Goal: Information Seeking & Learning: Learn about a topic

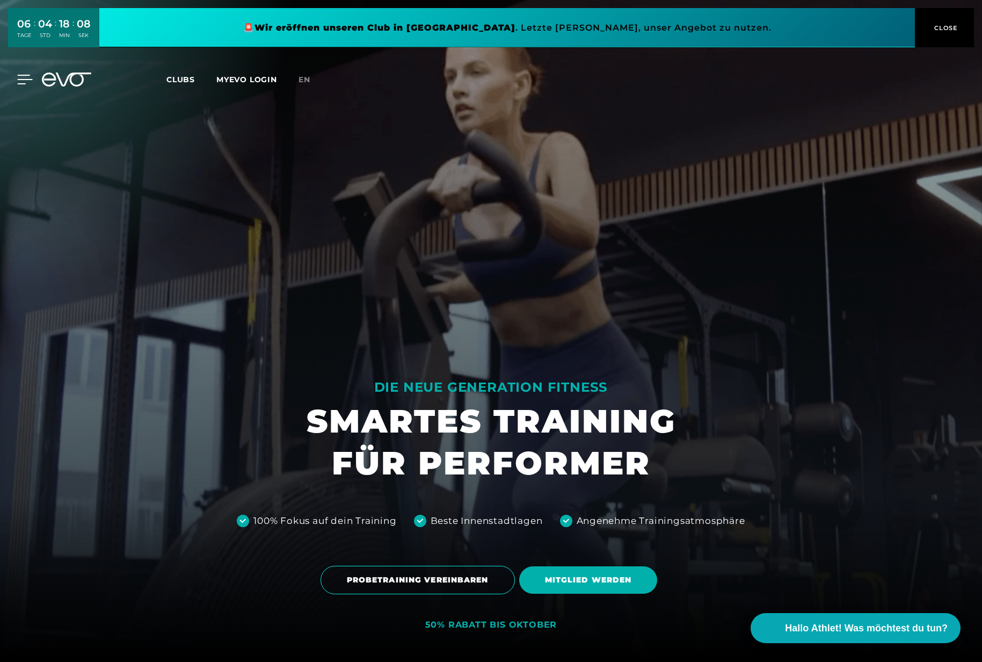
click at [18, 82] on icon at bounding box center [25, 80] width 16 height 10
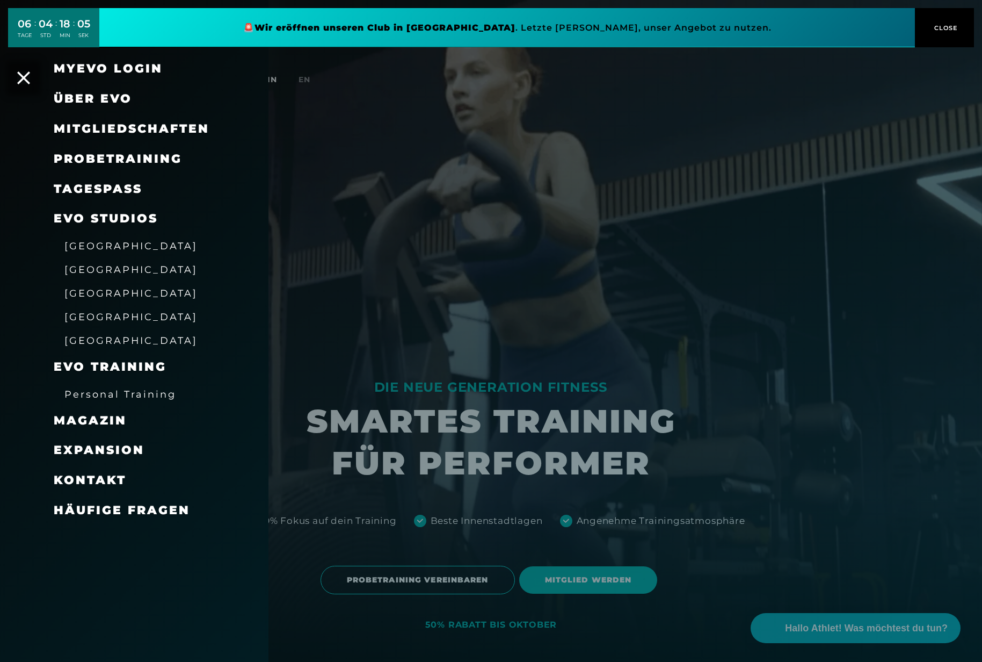
click at [110, 419] on span "Magazin" at bounding box center [90, 420] width 73 height 15
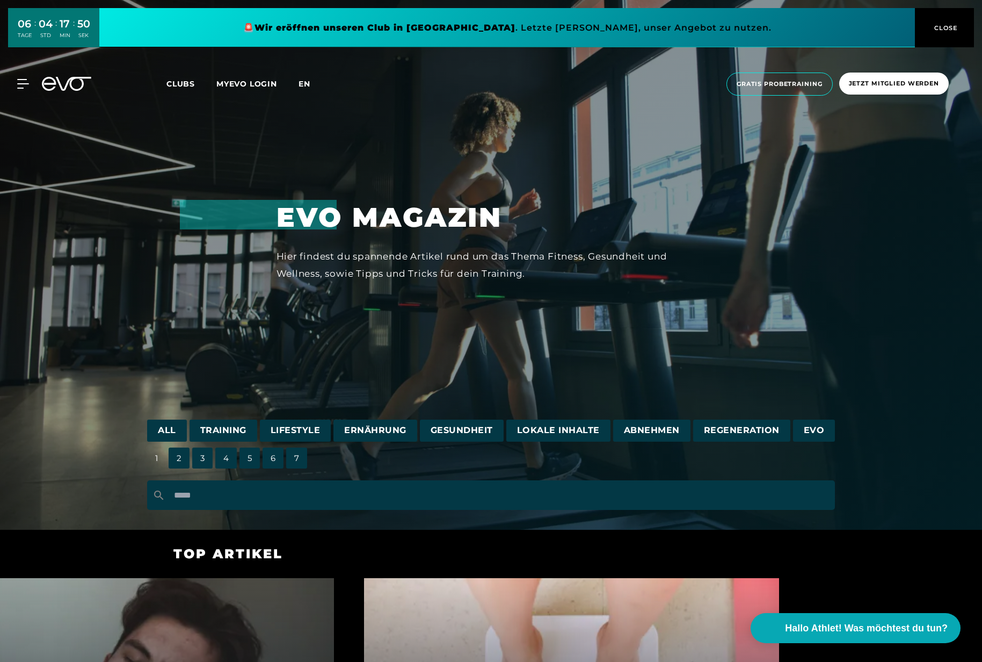
click at [301, 86] on span "en" at bounding box center [305, 84] width 12 height 10
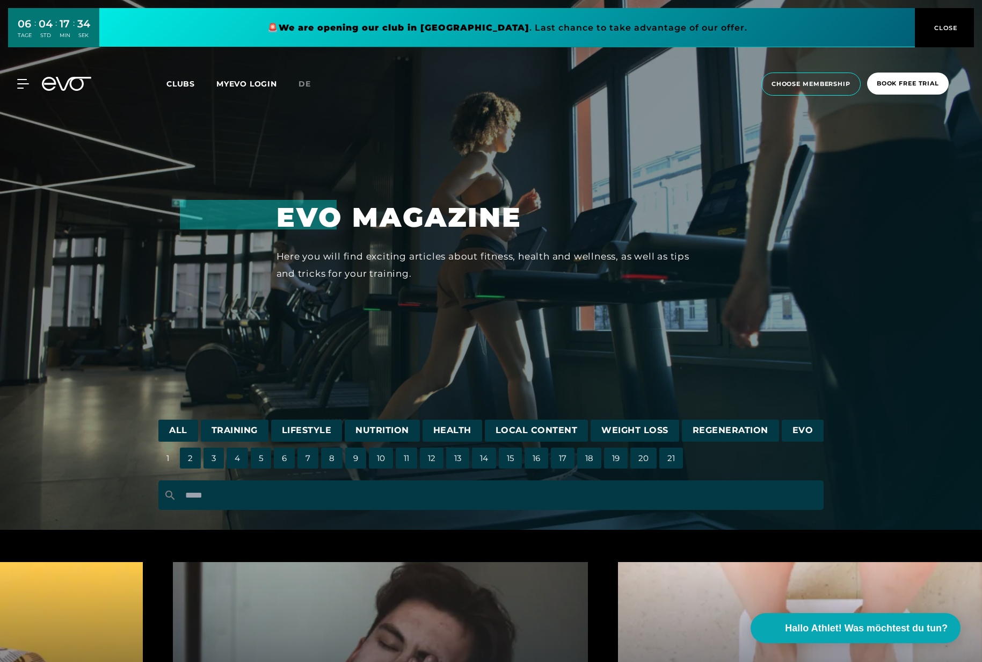
click at [643, 458] on span "20" at bounding box center [644, 457] width 26 height 21
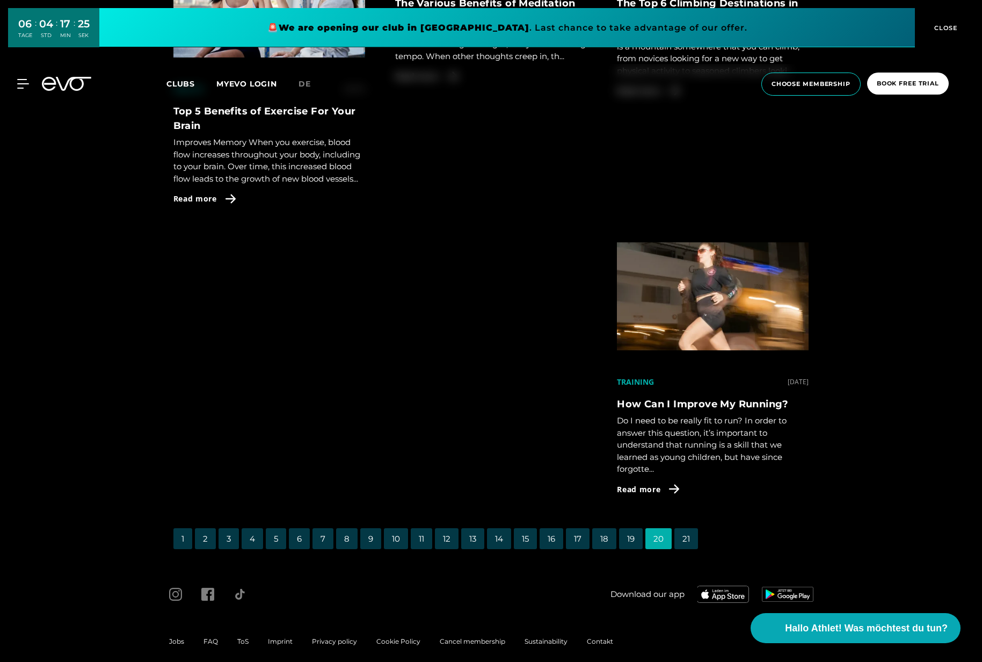
scroll to position [2250, 0]
click at [584, 527] on span "17" at bounding box center [578, 537] width 24 height 21
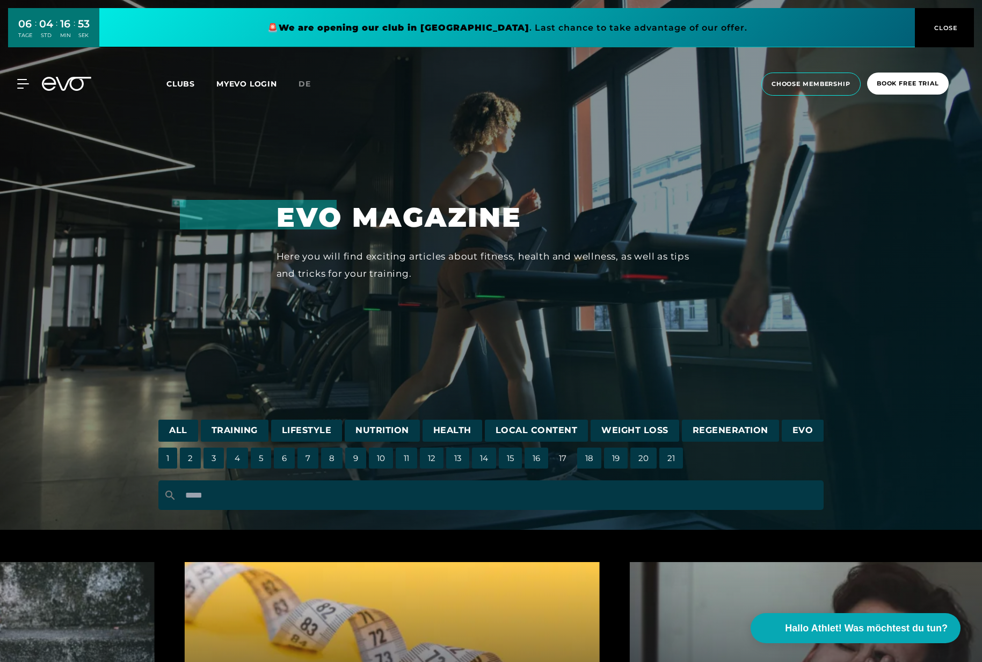
click at [253, 431] on span "Training" at bounding box center [235, 430] width 68 height 22
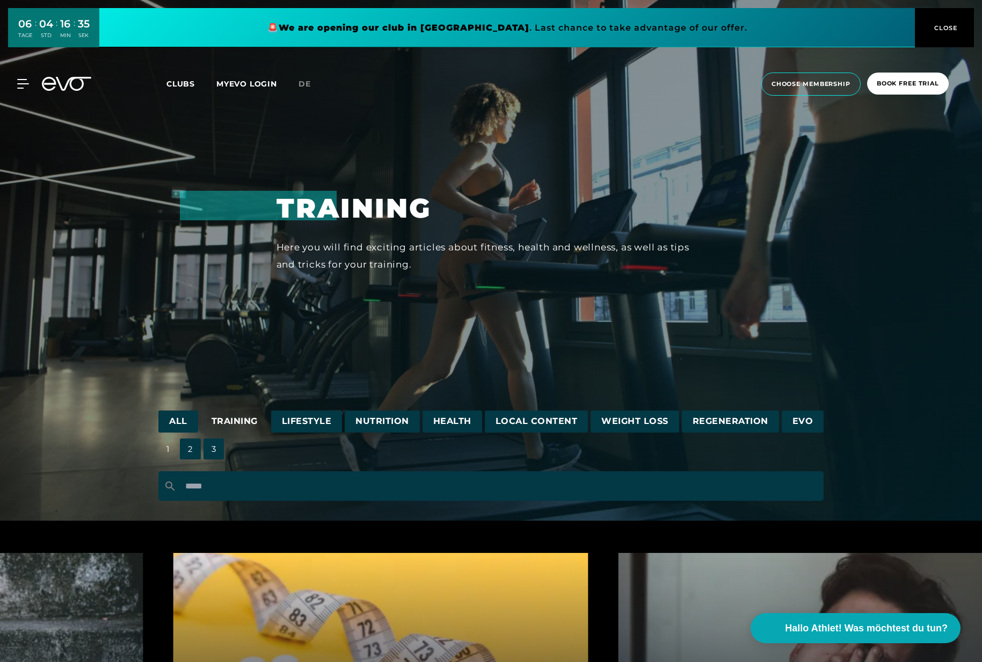
scroll to position [6, 0]
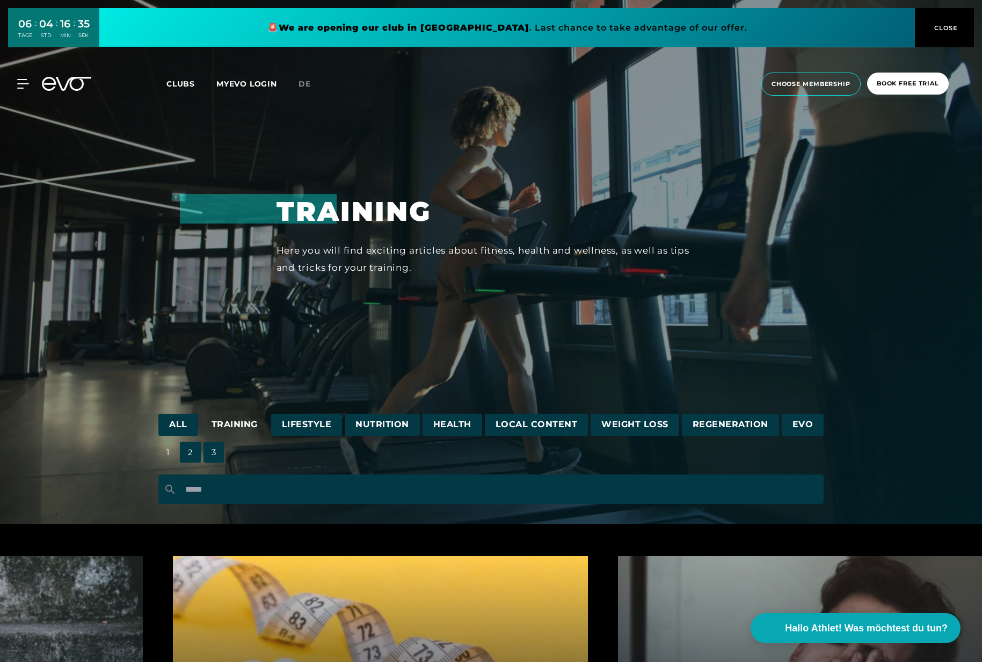
click at [438, 432] on span "Health" at bounding box center [453, 425] width 60 height 22
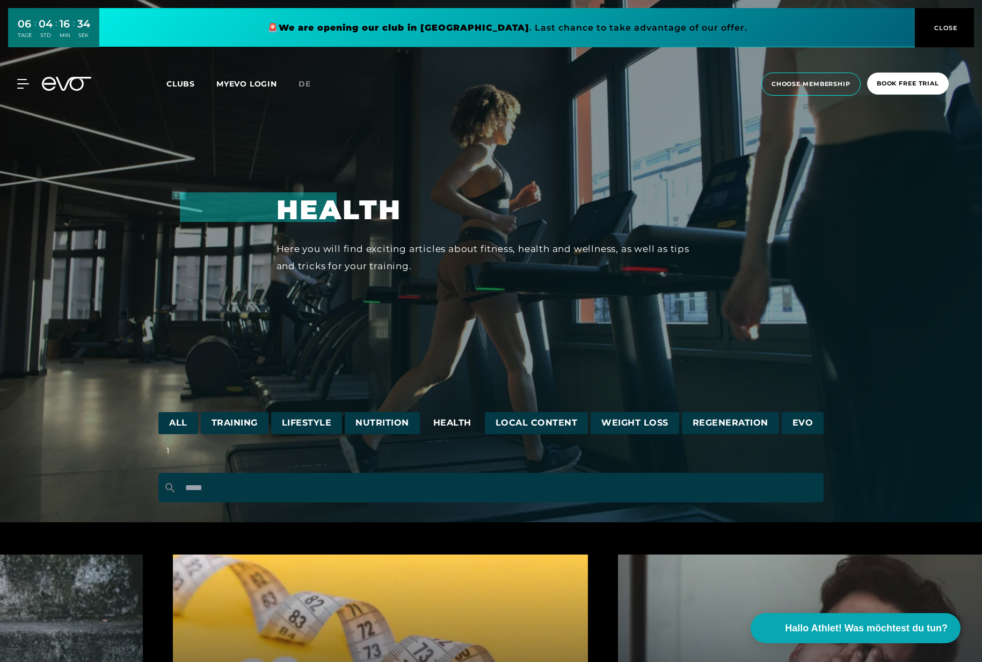
scroll to position [9, 0]
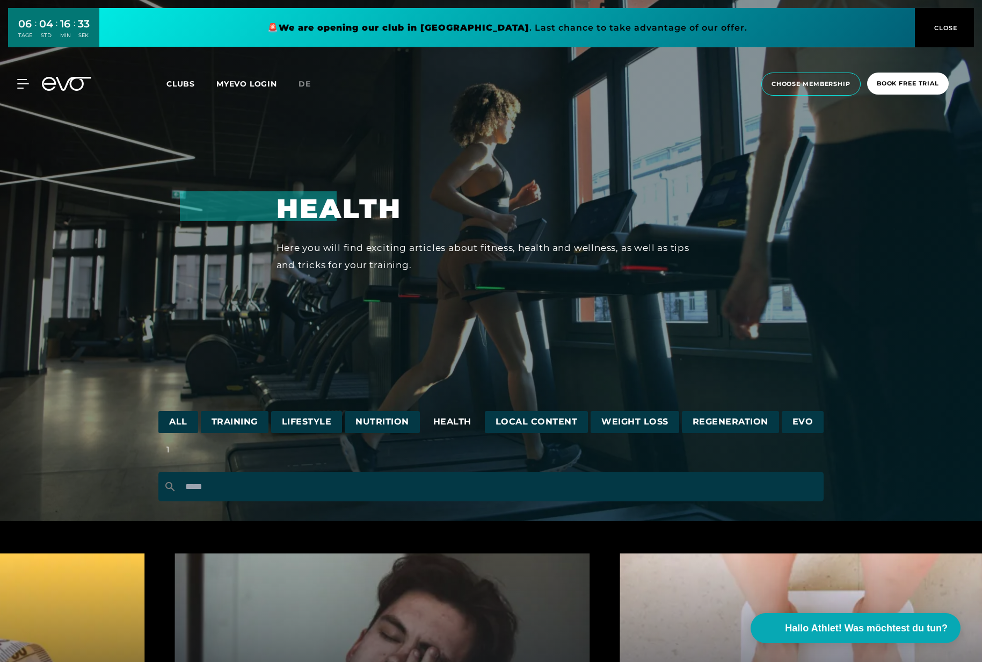
click at [544, 418] on span "Local Content" at bounding box center [537, 422] width 104 height 22
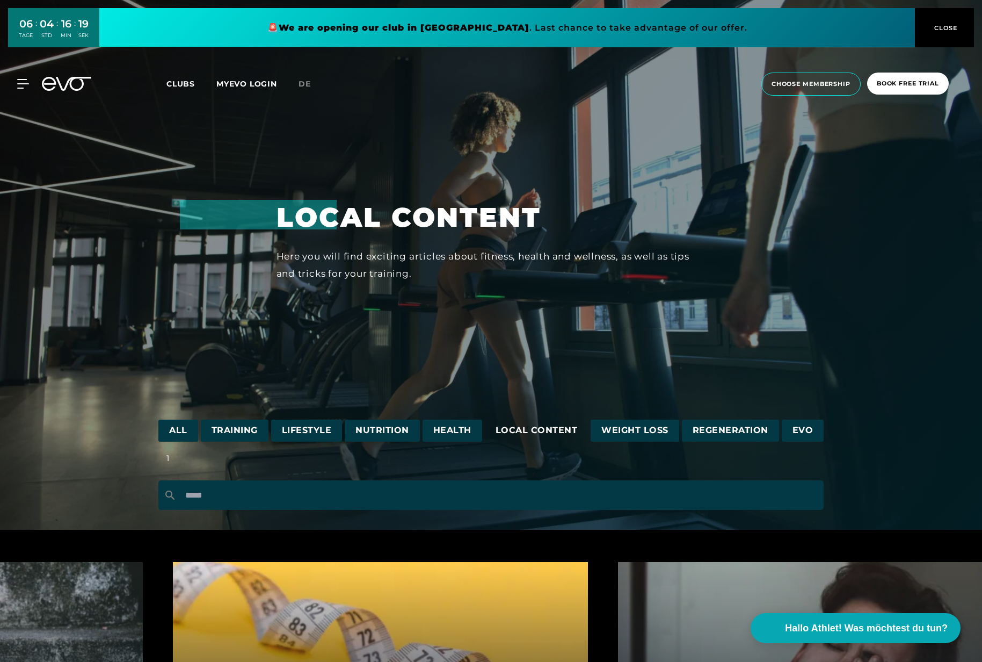
click at [308, 440] on span "Lifestyle" at bounding box center [306, 430] width 71 height 22
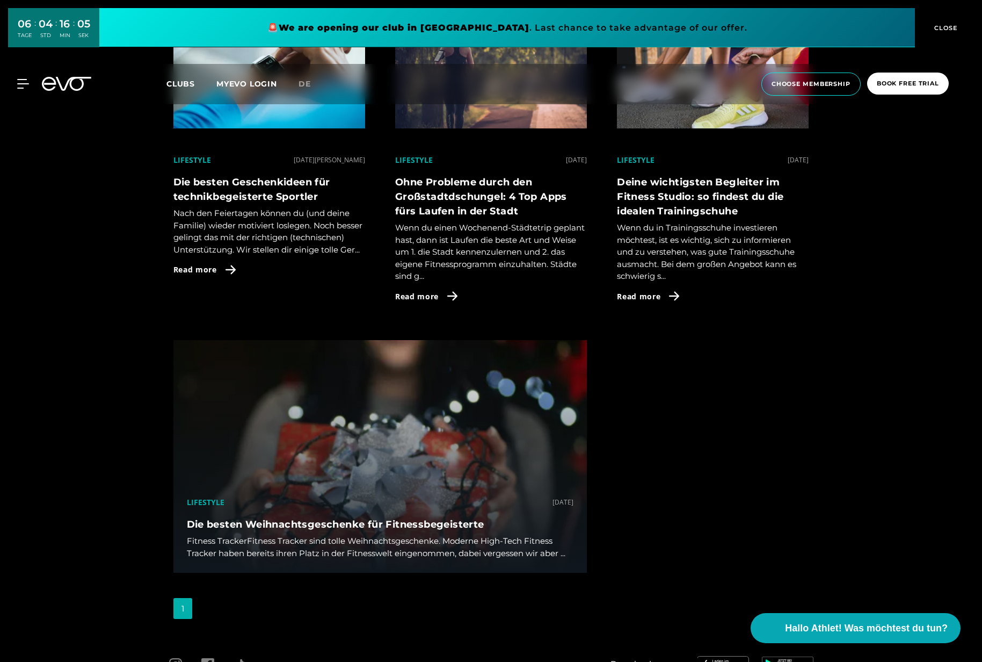
scroll to position [2617, 0]
click at [85, 89] on icon at bounding box center [66, 84] width 49 height 14
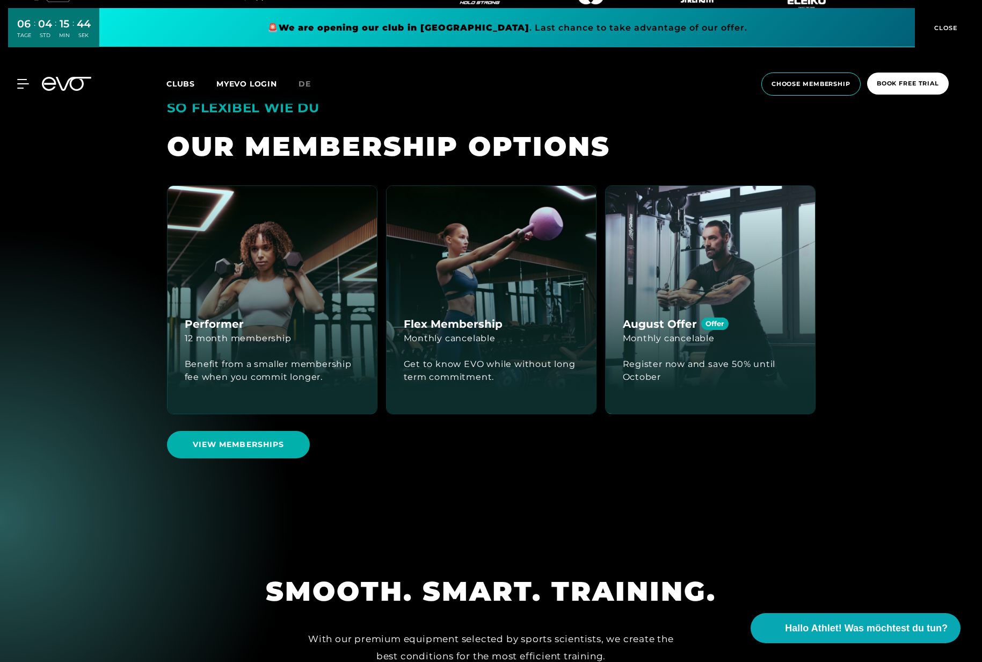
scroll to position [2222, 0]
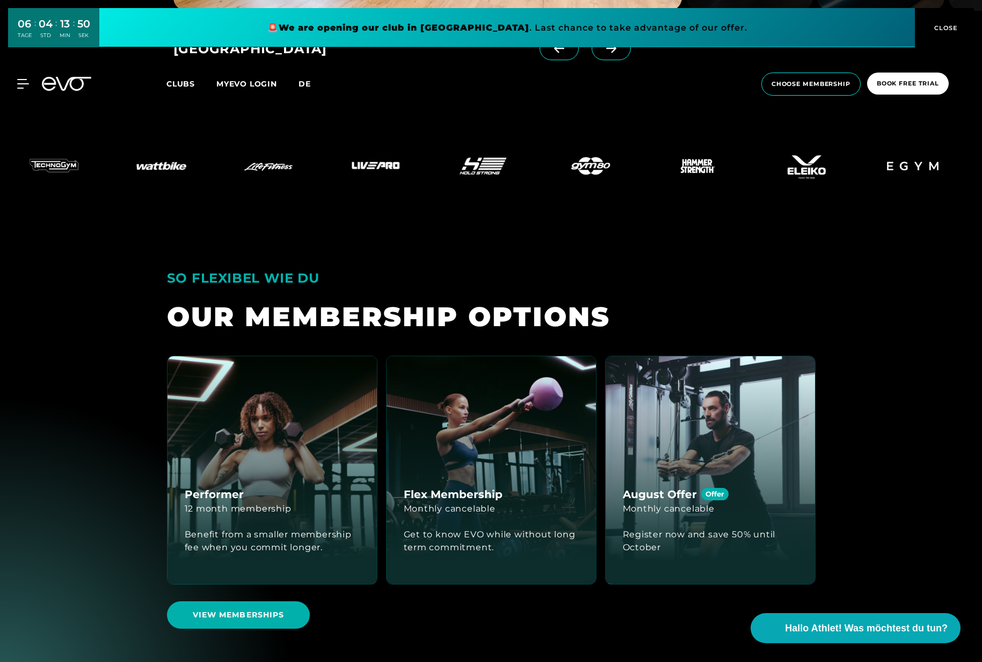
click at [307, 81] on span "de" at bounding box center [305, 84] width 12 height 10
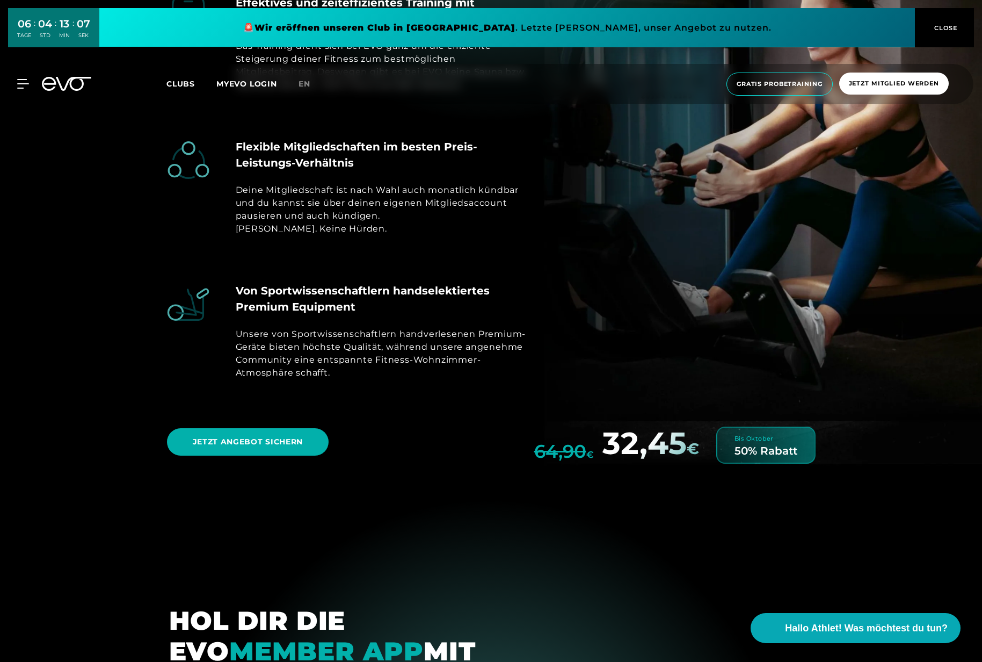
scroll to position [3916, 0]
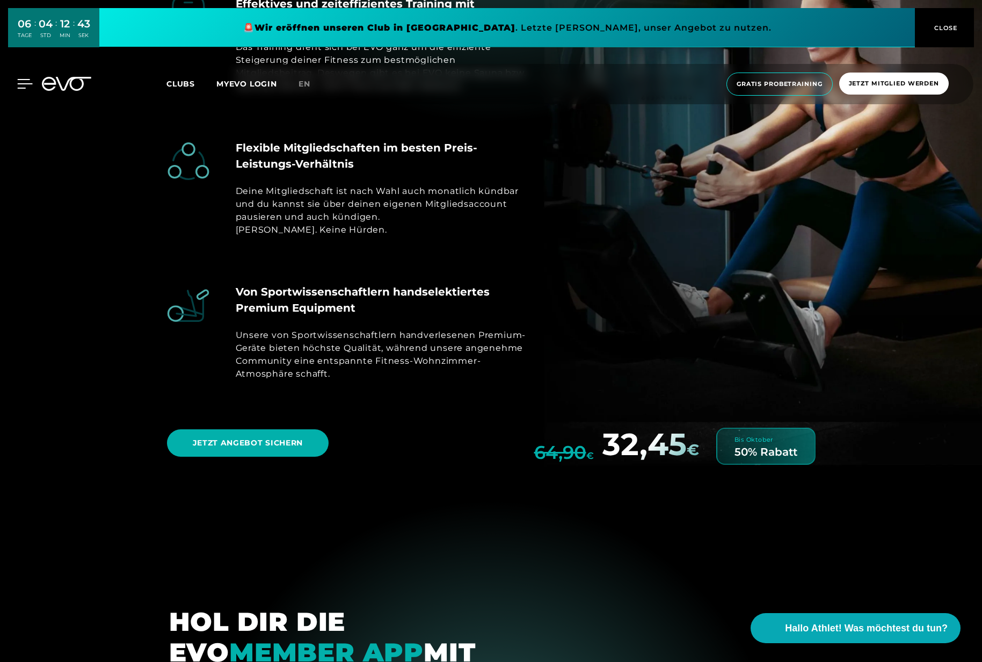
click at [27, 79] on icon at bounding box center [25, 83] width 15 height 9
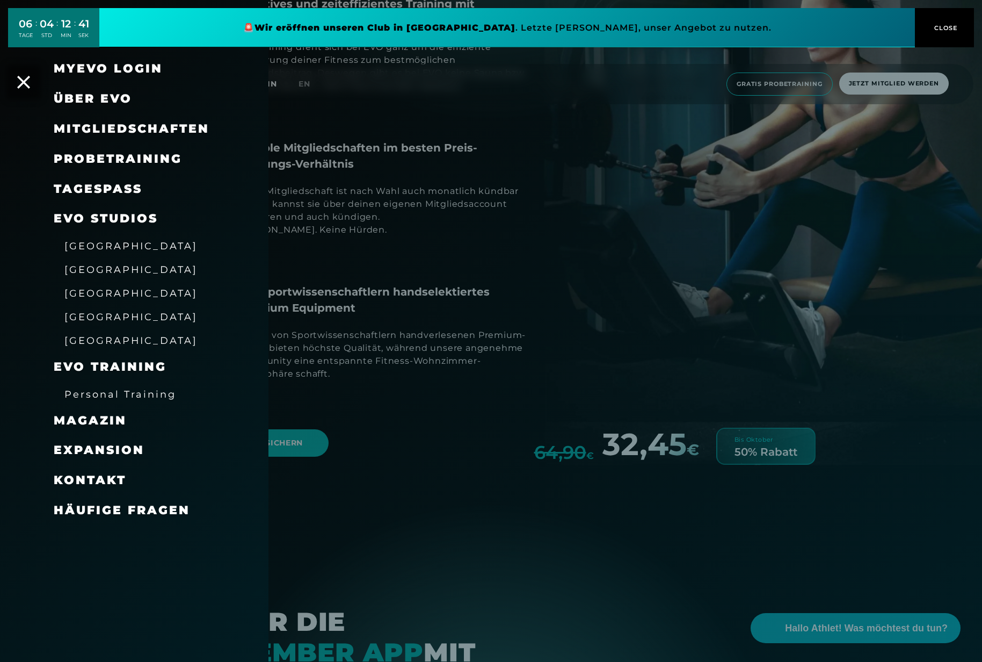
click at [106, 425] on span "Magazin" at bounding box center [90, 420] width 73 height 15
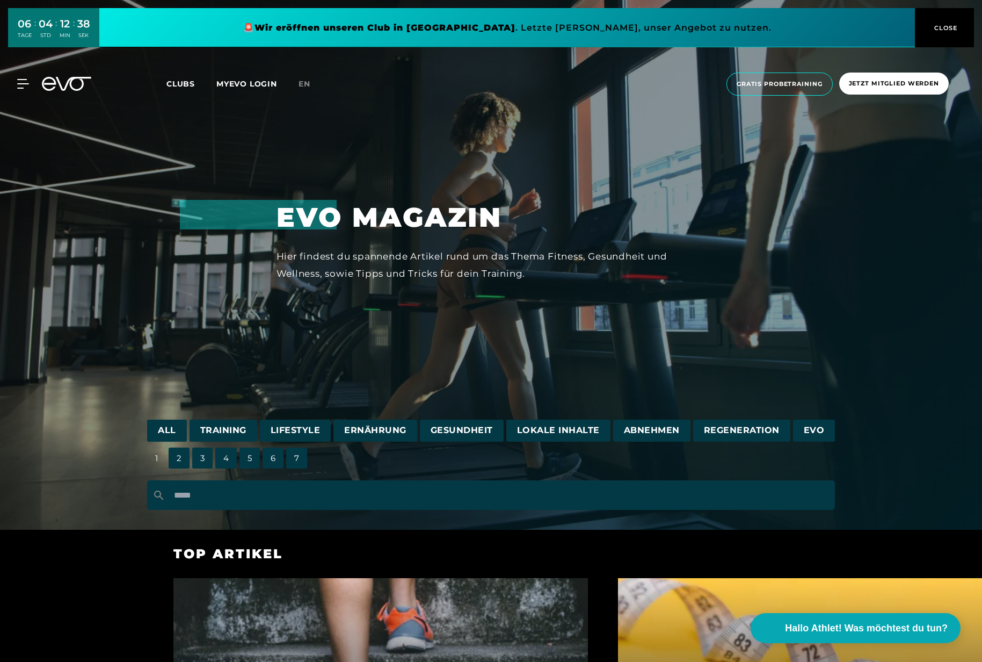
click at [224, 430] on span "Training" at bounding box center [224, 430] width 68 height 22
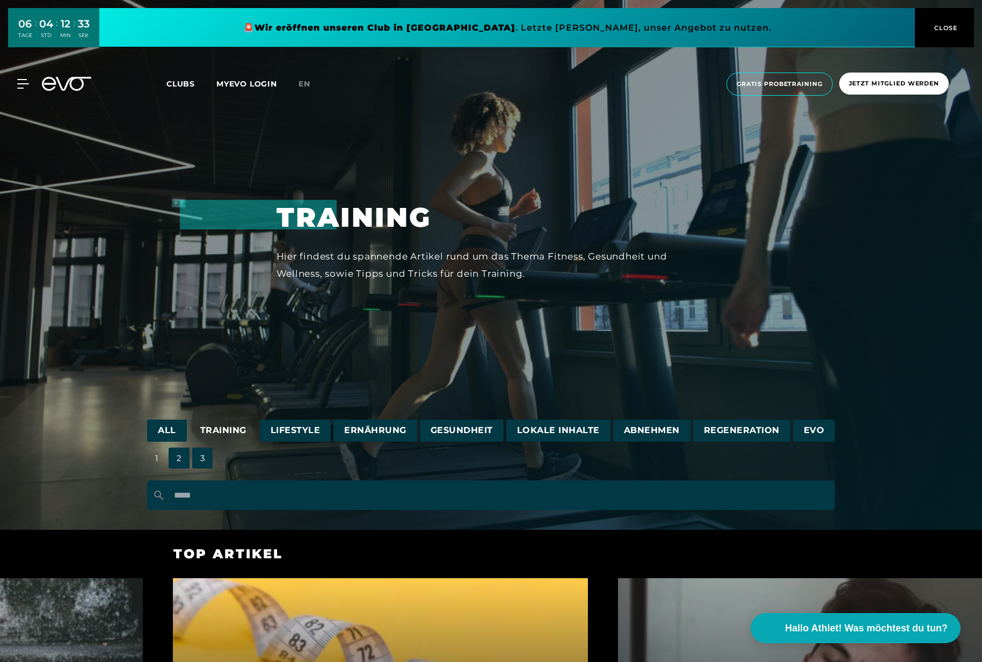
click at [309, 425] on span "Lifestyle" at bounding box center [295, 430] width 71 height 22
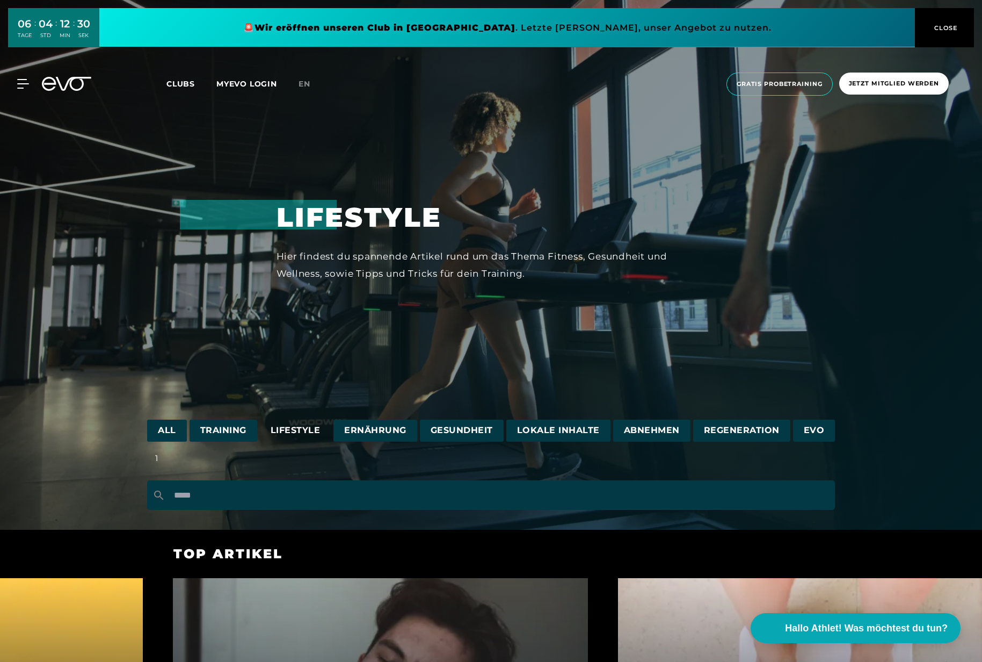
click at [356, 429] on span "Ernährung" at bounding box center [376, 430] width 84 height 22
